Goal: Transaction & Acquisition: Subscribe to service/newsletter

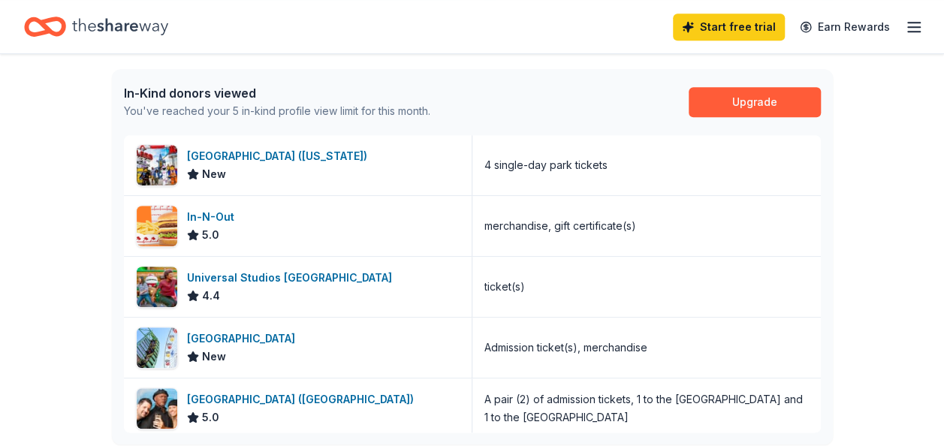
scroll to position [383, 0]
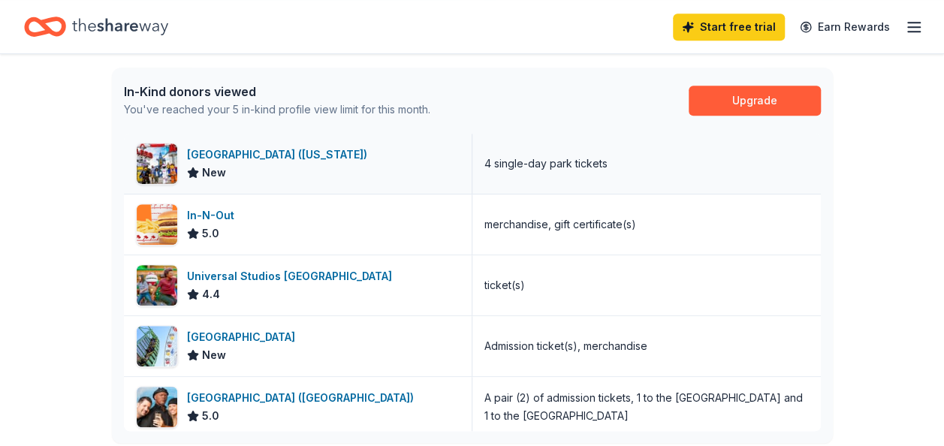
click at [294, 161] on div "LEGOLAND Resort (California)" at bounding box center [280, 155] width 186 height 18
click at [761, 96] on link "Upgrade" at bounding box center [755, 101] width 132 height 30
click at [754, 99] on link "Upgrade" at bounding box center [755, 101] width 132 height 30
click at [919, 26] on icon "button" at bounding box center [914, 27] width 18 height 18
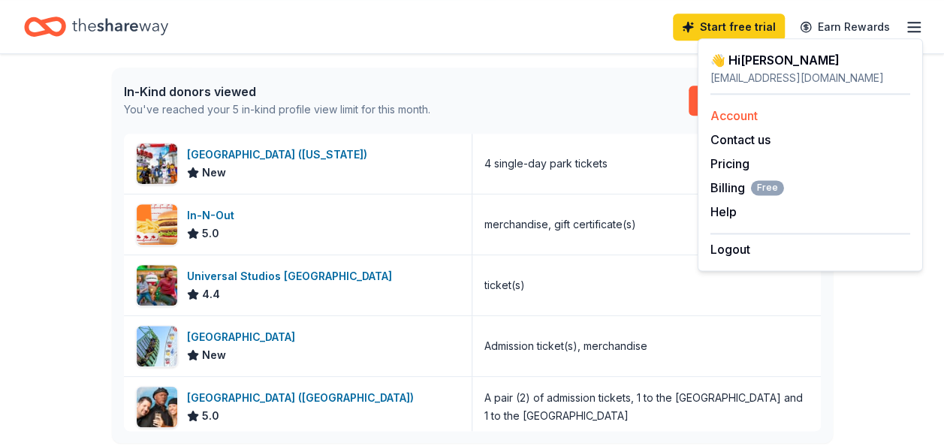
click at [750, 114] on link "Account" at bounding box center [734, 115] width 47 height 15
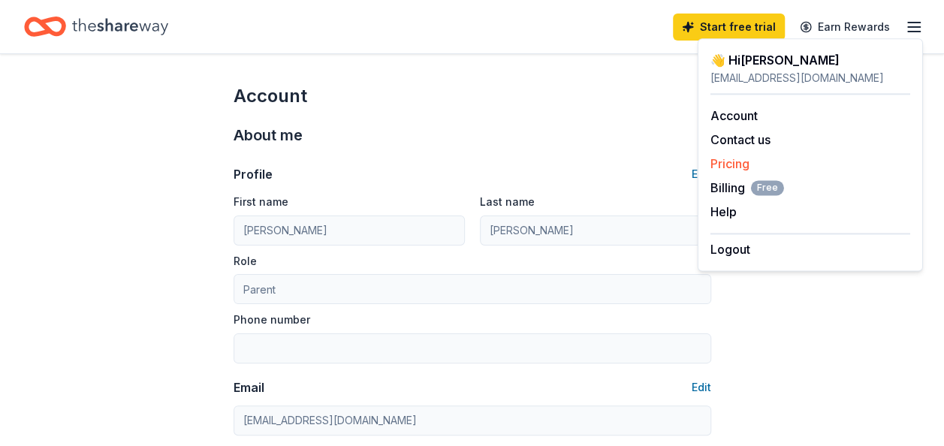
click at [747, 168] on link "Pricing" at bounding box center [730, 163] width 39 height 15
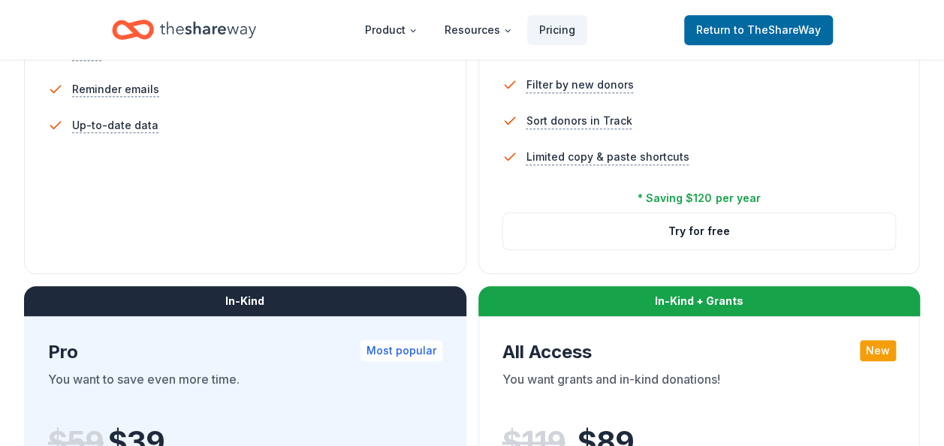
scroll to position [593, 0]
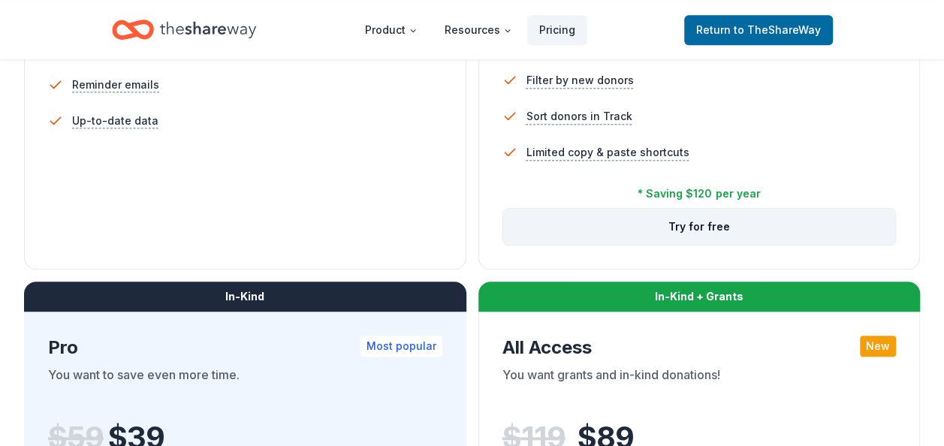
click at [663, 231] on button "Try for free" at bounding box center [699, 227] width 393 height 36
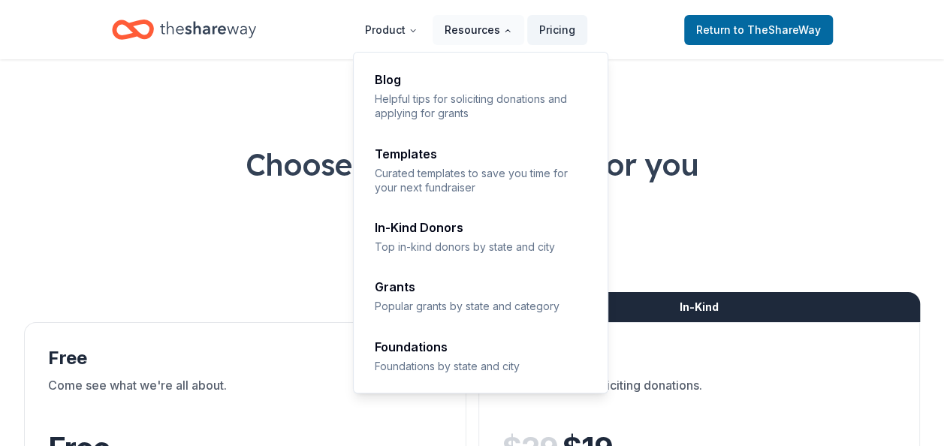
click at [463, 33] on button "Resources" at bounding box center [479, 30] width 92 height 30
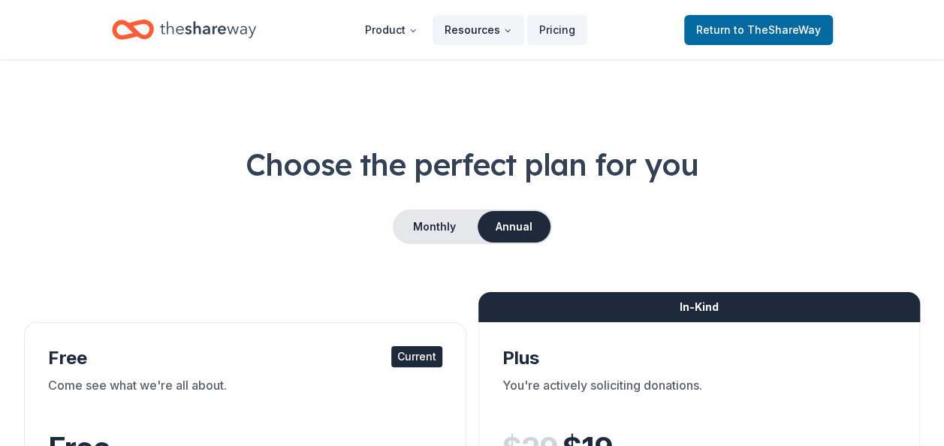
click at [467, 32] on button "Resources" at bounding box center [479, 30] width 92 height 30
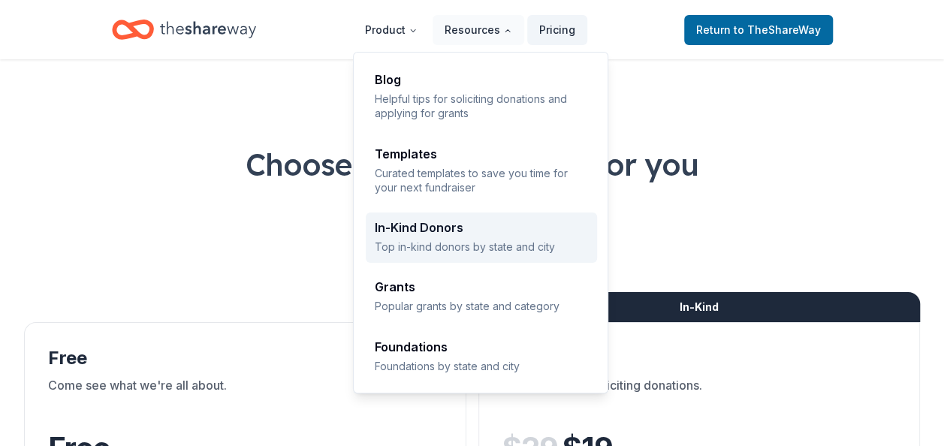
click at [460, 225] on div "In-Kind Donors" at bounding box center [481, 228] width 213 height 12
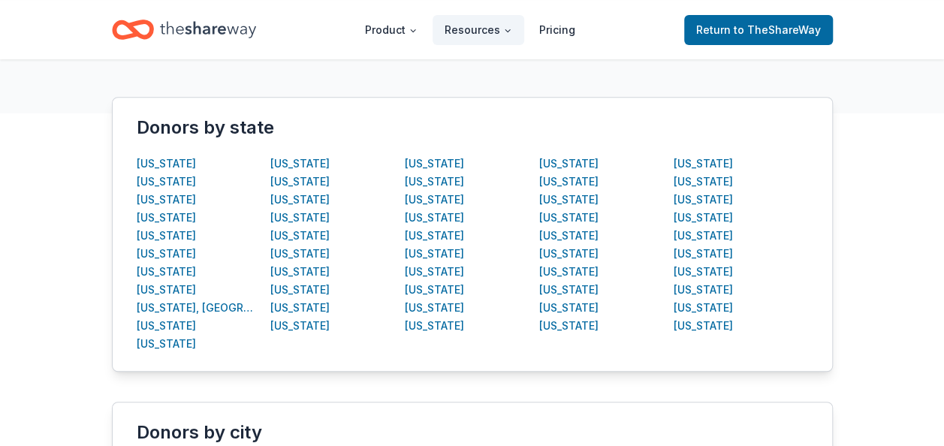
scroll to position [270, 0]
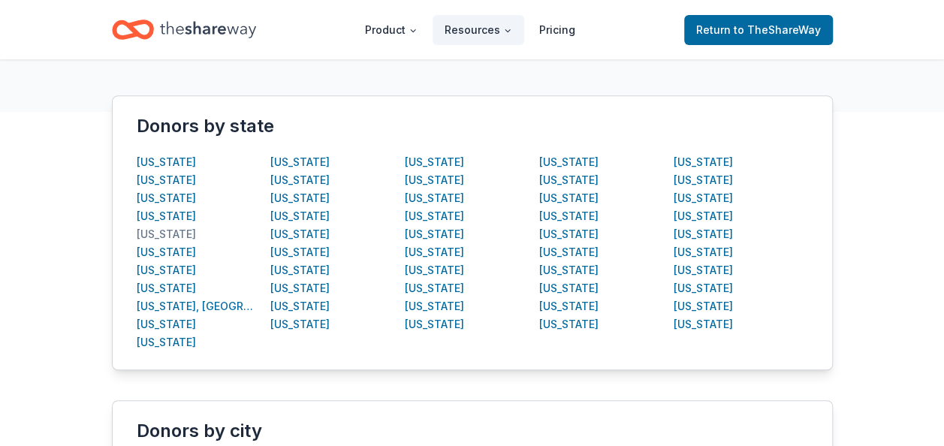
click at [144, 236] on div "California" at bounding box center [166, 234] width 59 height 18
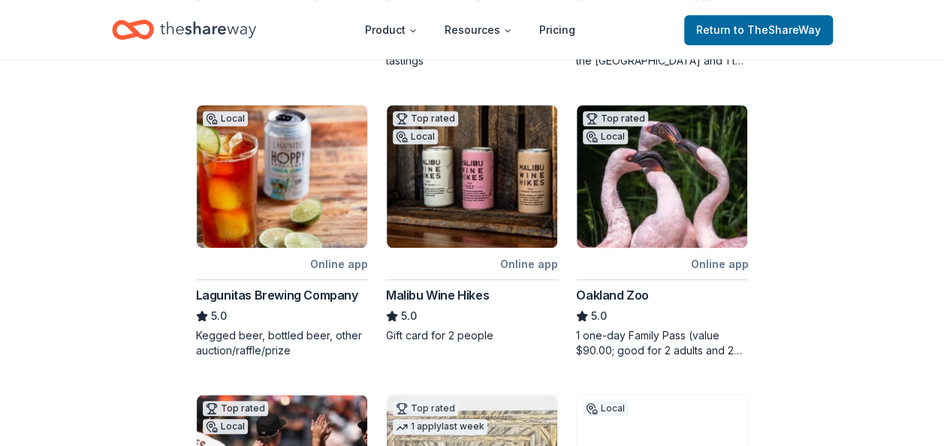
scroll to position [525, 0]
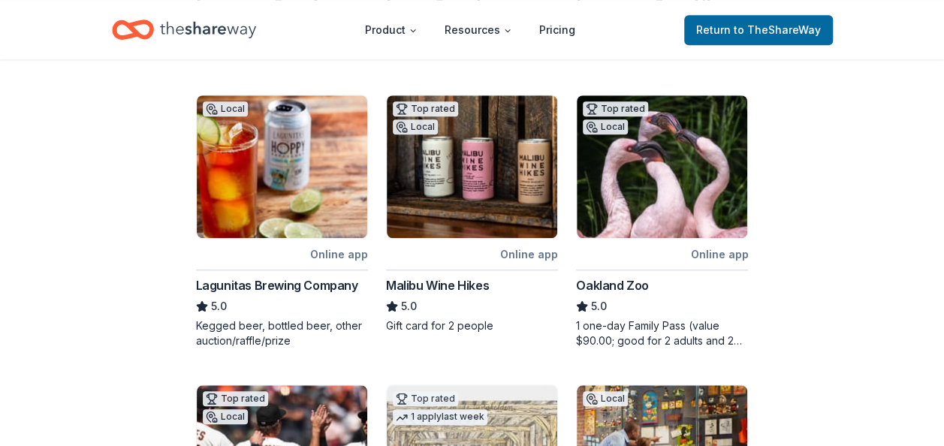
click at [427, 282] on div "Malibu Wine Hikes" at bounding box center [437, 285] width 103 height 18
drag, startPoint x: 943, startPoint y: 209, endPoint x: 958, endPoint y: 250, distance: 44.0
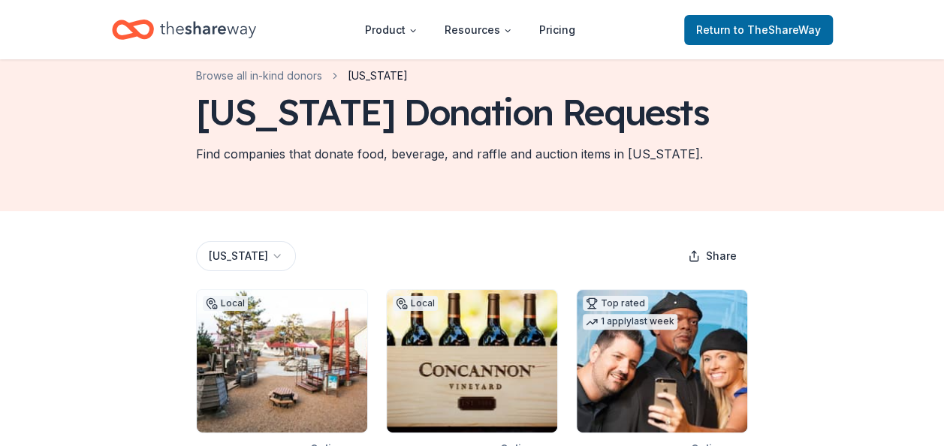
scroll to position [0, 0]
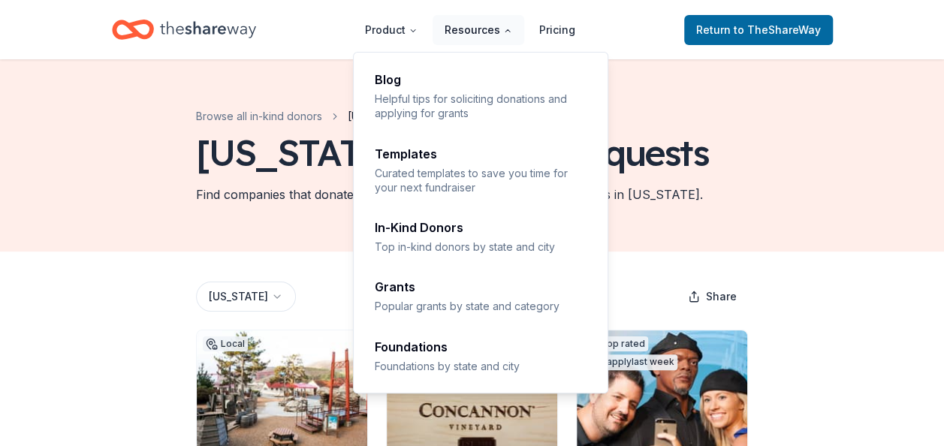
click at [481, 29] on button "Resources" at bounding box center [479, 30] width 92 height 30
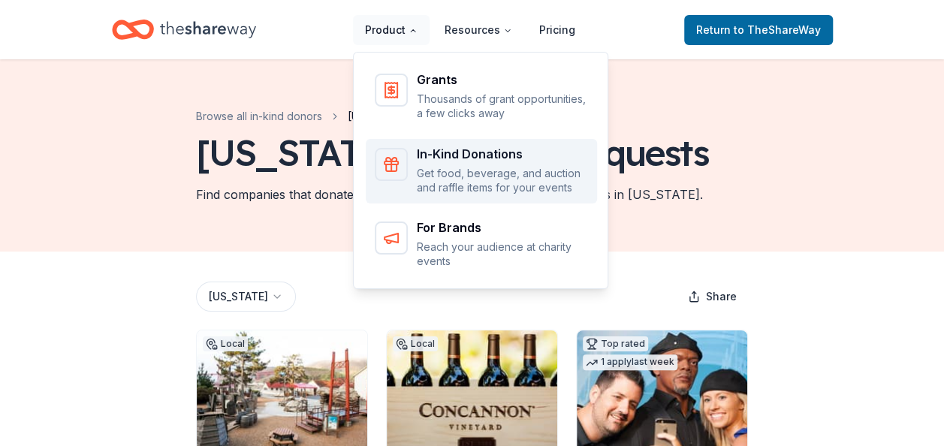
drag, startPoint x: 395, startPoint y: 29, endPoint x: 463, endPoint y: 183, distance: 168.2
click at [463, 47] on nav "Product Resources Pricing Grants Thousands of grant opportunities, a few clicks…" at bounding box center [470, 29] width 234 height 35
click at [463, 183] on p "Get food, beverage, and auction and raffle items for your events" at bounding box center [502, 180] width 171 height 29
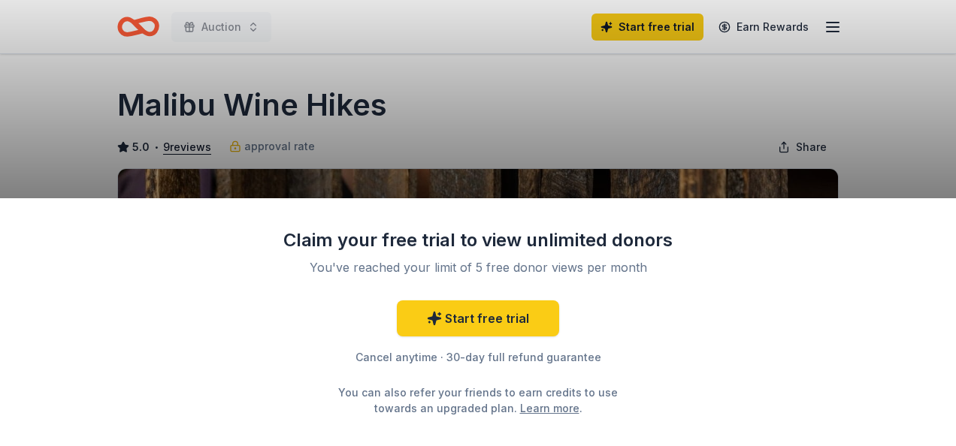
click at [944, 137] on html "Auction Start free trial Earn Rewards Due [DATE] Share Malibu Wine Hikes 5.0 • …" at bounding box center [478, 223] width 956 height 446
click at [530, 411] on link "Learn more" at bounding box center [549, 408] width 59 height 16
click at [514, 143] on div "Claim your free trial to view unlimited donors You've reached your limit of 5 f…" at bounding box center [478, 223] width 956 height 446
click at [645, 89] on div "Claim your free trial to view unlimited donors You've reached your limit of 5 f…" at bounding box center [478, 223] width 956 height 446
drag, startPoint x: 607, startPoint y: 139, endPoint x: 310, endPoint y: 51, distance: 309.5
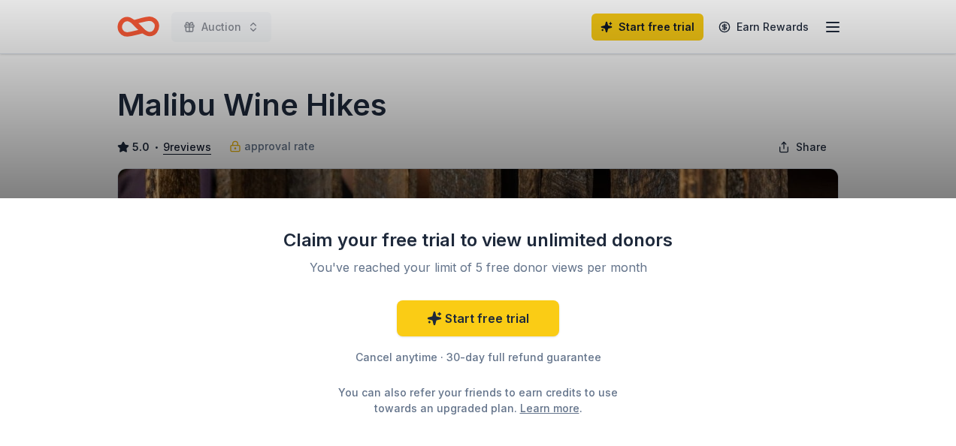
click at [348, 72] on div "Claim your free trial to view unlimited donors You've reached your limit of 5 f…" at bounding box center [478, 223] width 956 height 446
click at [8, 44] on div "Claim your free trial to view unlimited donors You've reached your limit of 5 f…" at bounding box center [478, 223] width 956 height 446
click at [657, 32] on div "Claim your free trial to view unlimited donors You've reached your limit of 5 f…" at bounding box center [478, 223] width 956 height 446
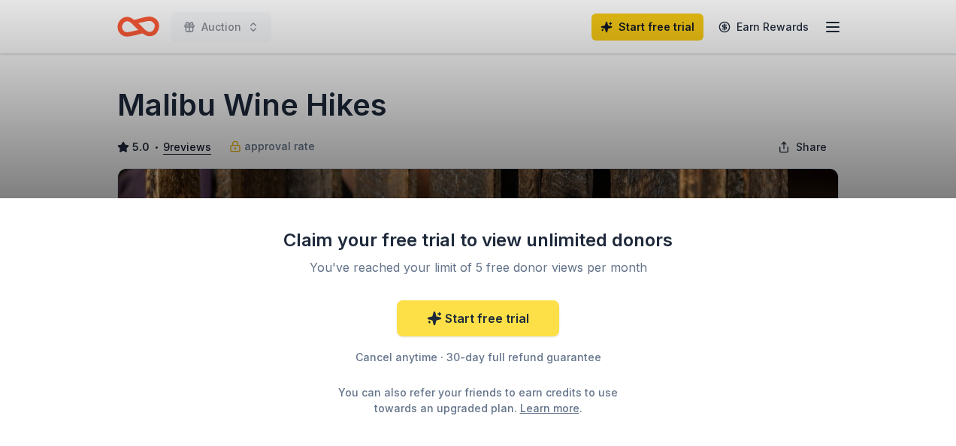
click at [500, 334] on link "Start free trial" at bounding box center [478, 318] width 162 height 36
click at [484, 322] on link "Start free trial" at bounding box center [478, 318] width 162 height 36
click at [460, 323] on link "Start free trial" at bounding box center [478, 318] width 162 height 36
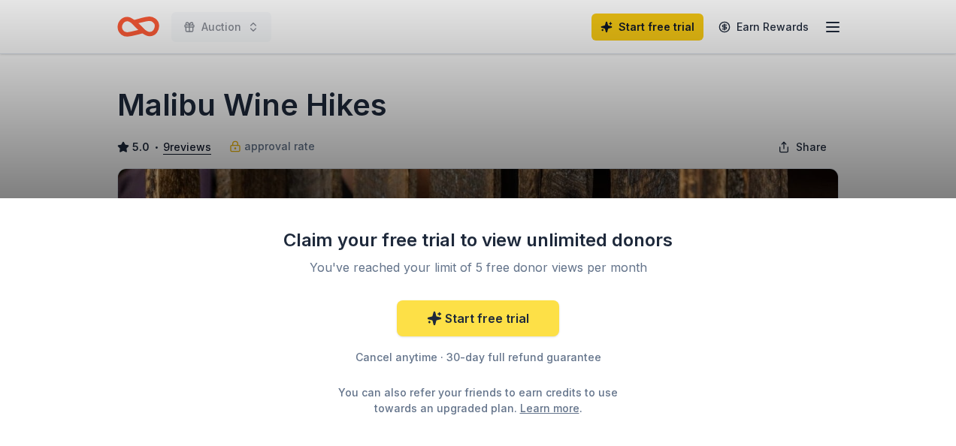
click at [487, 316] on link "Start free trial" at bounding box center [478, 318] width 162 height 36
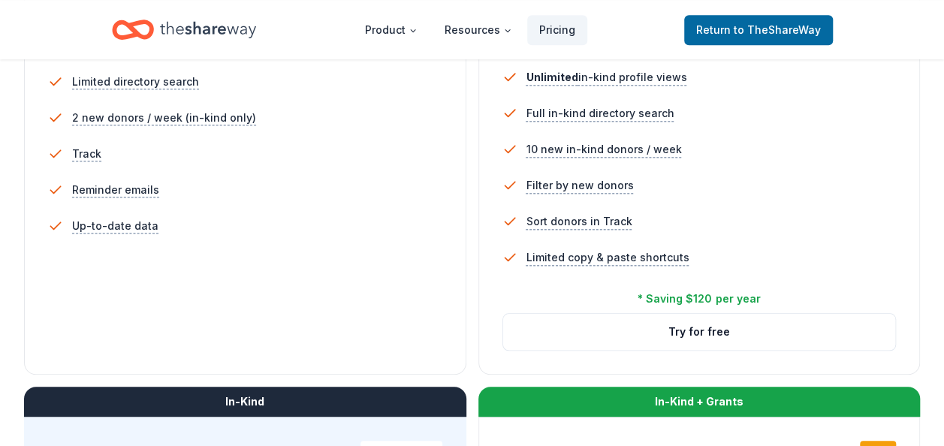
scroll to position [463, 0]
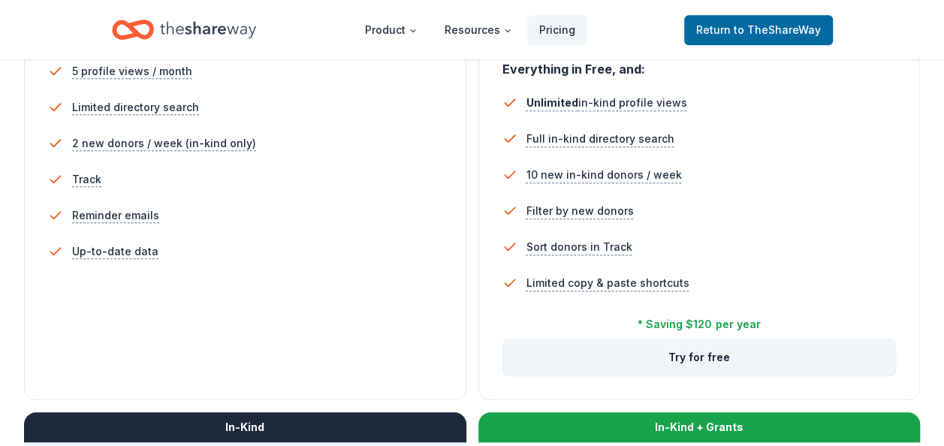
click at [714, 350] on button "Try for free" at bounding box center [699, 358] width 393 height 36
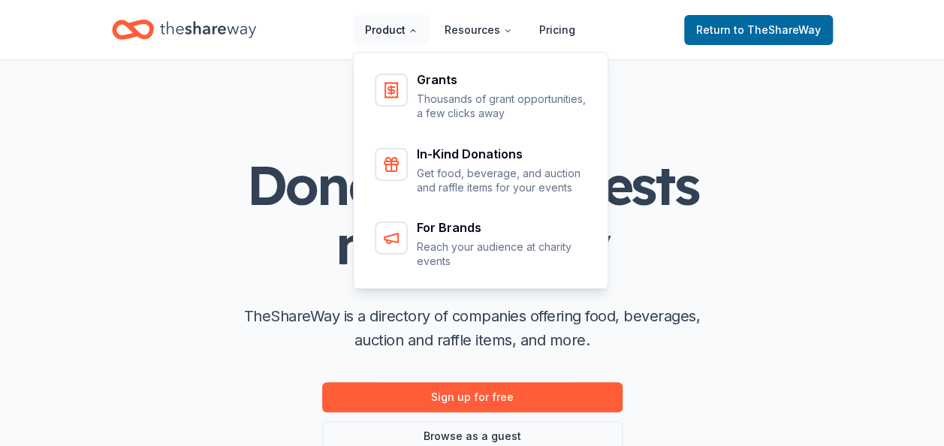
click at [404, 29] on button "Product" at bounding box center [391, 30] width 77 height 30
